Goal: Navigation & Orientation: Find specific page/section

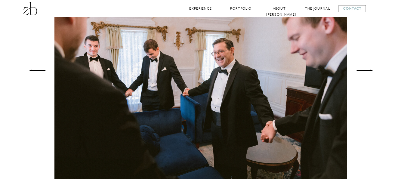
scroll to position [464, 0]
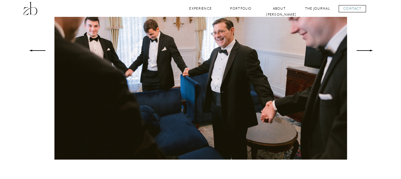
click at [363, 50] on icon at bounding box center [365, 50] width 22 height 21
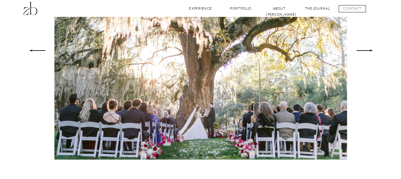
click at [363, 50] on icon at bounding box center [365, 50] width 22 height 21
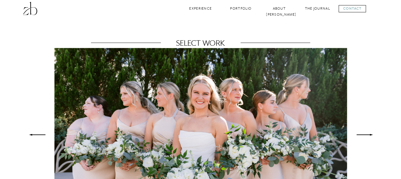
scroll to position [406, 0]
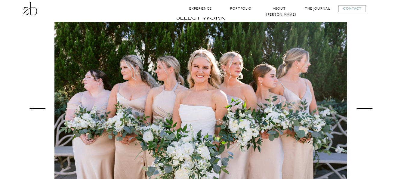
click at [366, 107] on icon at bounding box center [365, 108] width 22 height 21
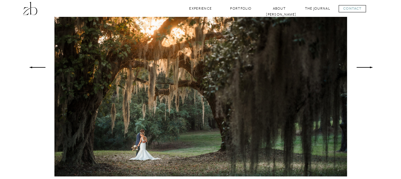
scroll to position [447, 0]
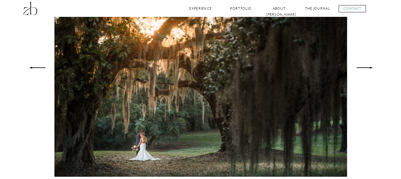
click at [371, 68] on polygon at bounding box center [364, 68] width 16 height 2
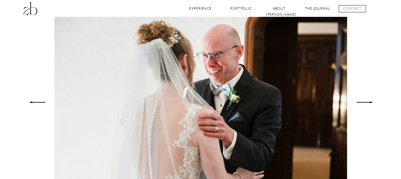
scroll to position [433, 0]
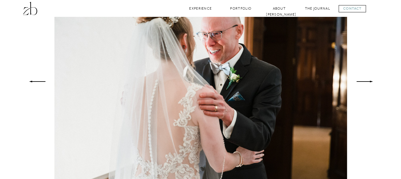
click at [363, 80] on icon at bounding box center [365, 81] width 22 height 21
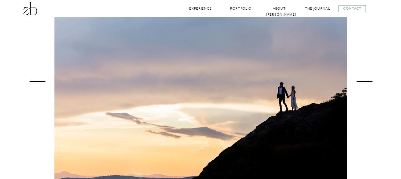
click at [363, 80] on icon at bounding box center [365, 81] width 22 height 21
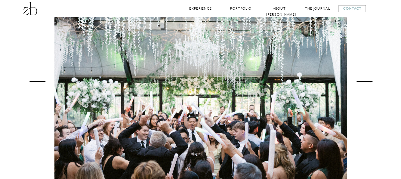
click at [363, 80] on icon at bounding box center [365, 81] width 22 height 21
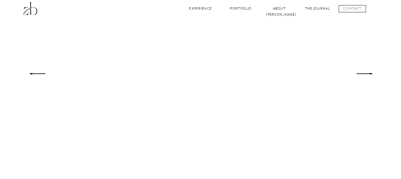
scroll to position [441, 0]
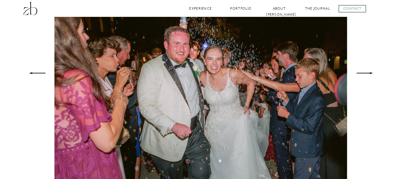
click at [366, 72] on icon at bounding box center [365, 73] width 22 height 21
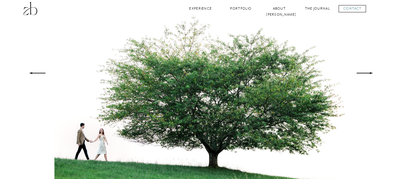
click at [366, 72] on icon at bounding box center [365, 73] width 22 height 21
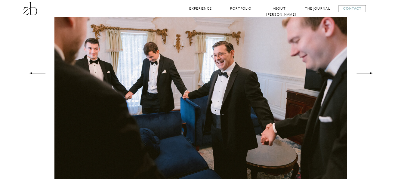
click at [366, 72] on icon at bounding box center [365, 73] width 22 height 21
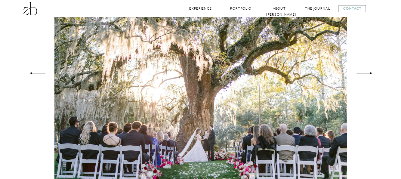
click at [366, 72] on icon at bounding box center [365, 73] width 22 height 21
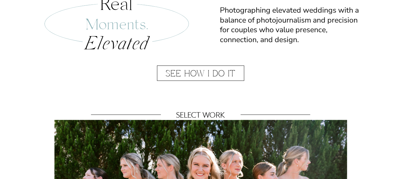
scroll to position [237, 0]
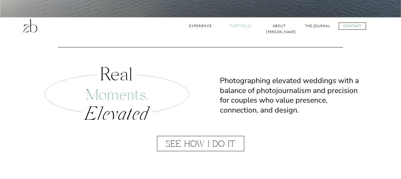
click at [240, 25] on nav "Portfolio" at bounding box center [241, 26] width 24 height 6
